Goal: Task Accomplishment & Management: Complete application form

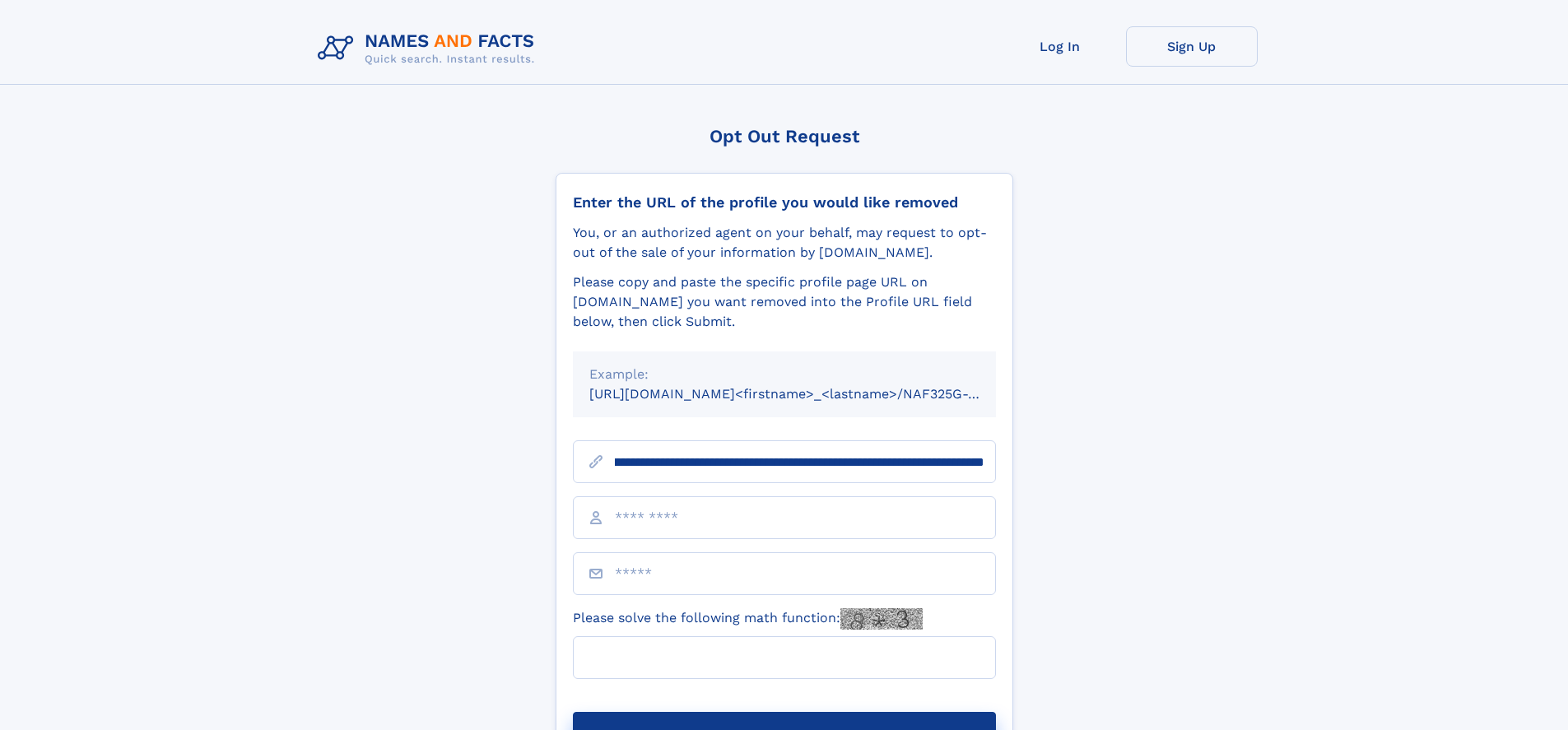
scroll to position [0, 191]
type input "**********"
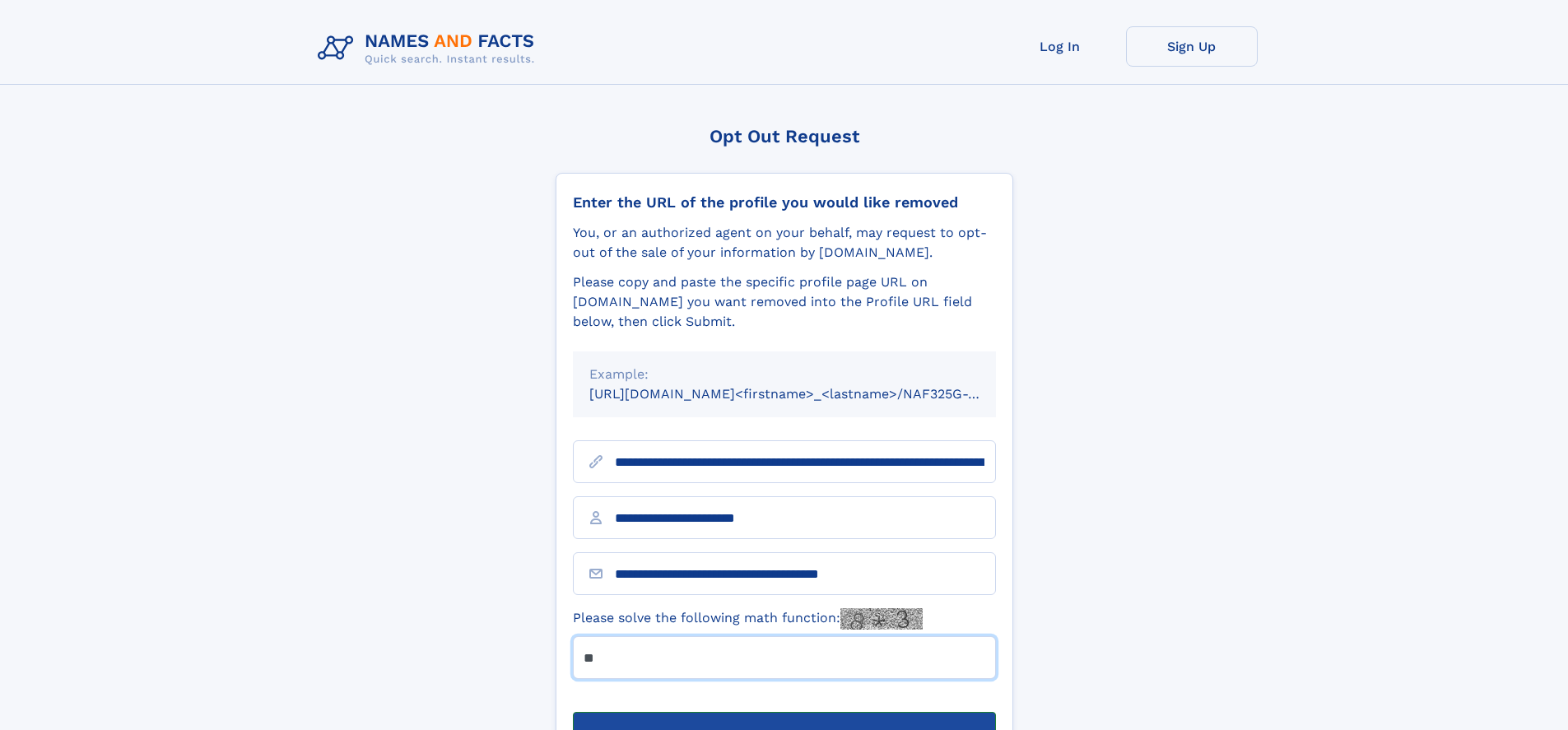
type input "**"
click at [783, 712] on button "Submit Opt Out Request" at bounding box center [784, 738] width 423 height 53
